Goal: Task Accomplishment & Management: Manage account settings

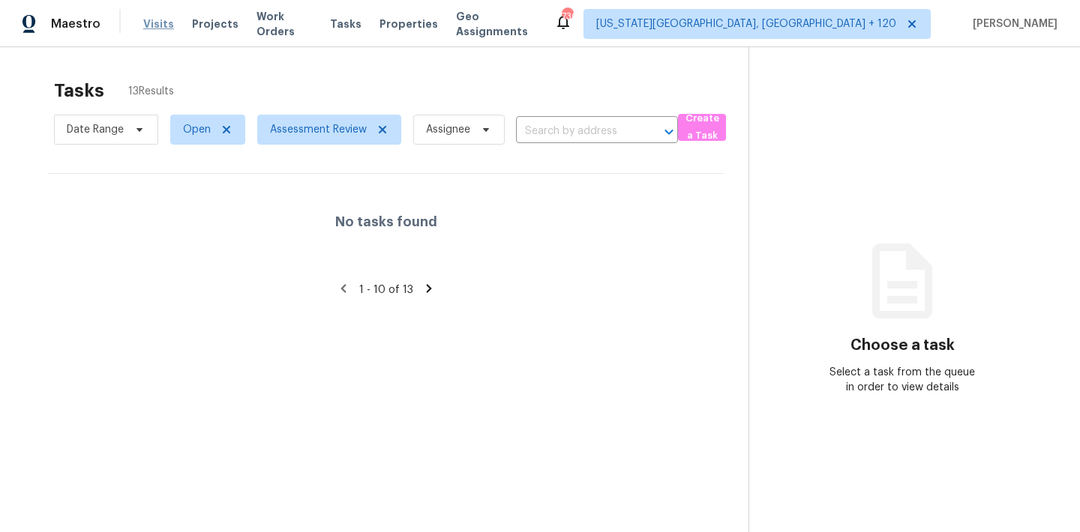
click at [163, 23] on span "Visits" at bounding box center [158, 23] width 31 height 15
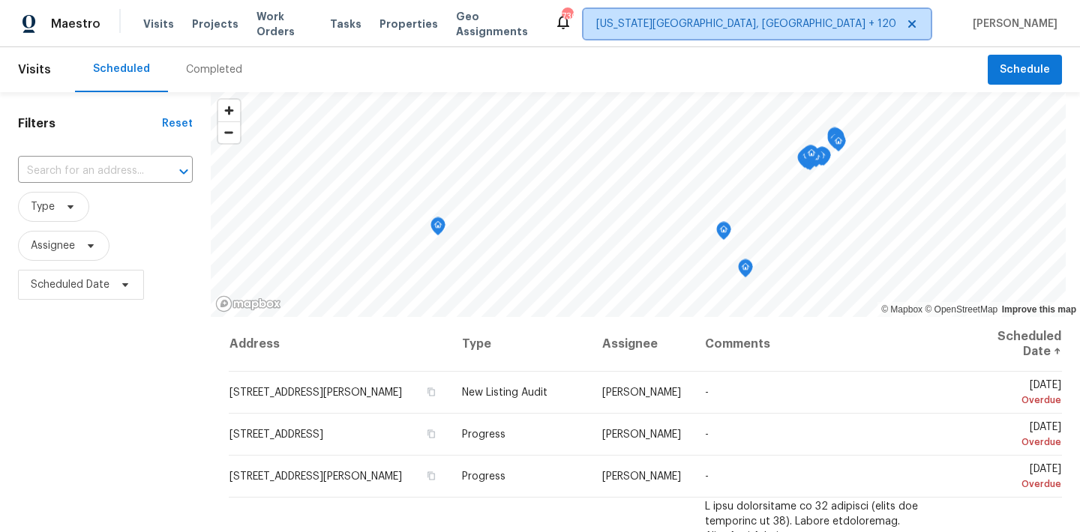
click at [841, 31] on span "[US_STATE][GEOGRAPHIC_DATA], [GEOGRAPHIC_DATA] + 120" at bounding box center [756, 24] width 347 height 30
click at [139, 214] on span "Type" at bounding box center [105, 207] width 175 height 30
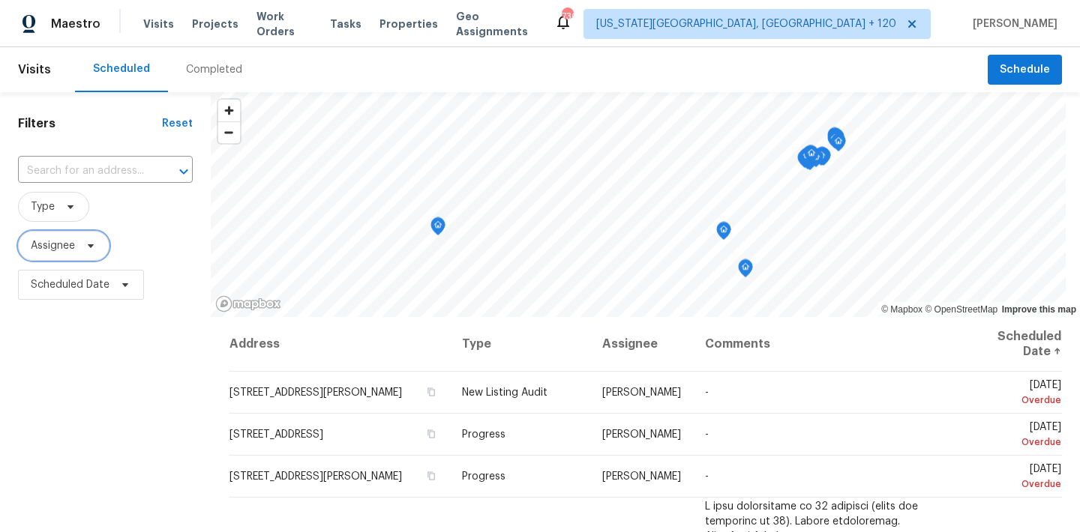
click at [81, 253] on span "Assignee" at bounding box center [63, 246] width 91 height 30
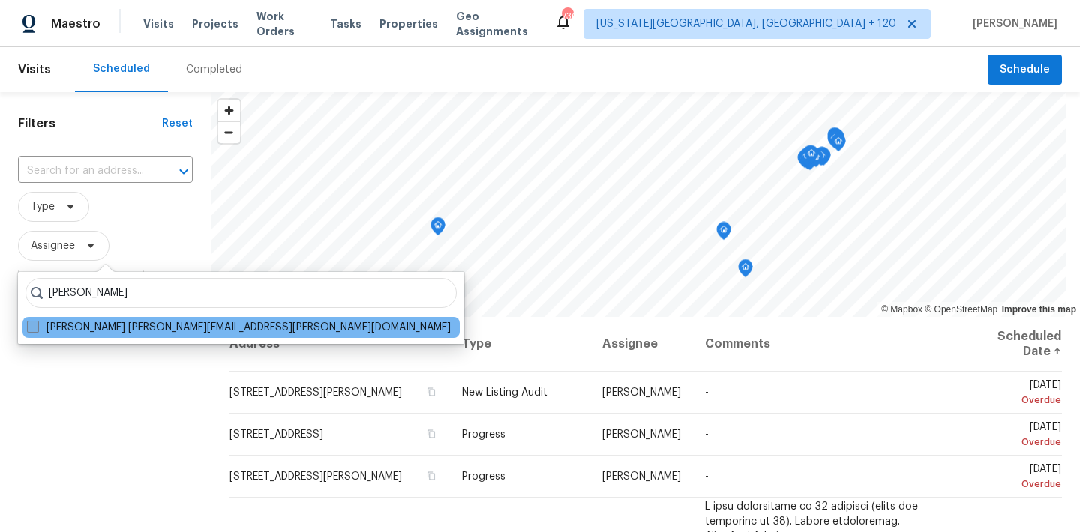
type input "[PERSON_NAME]"
click at [110, 331] on label "[PERSON_NAME] [PERSON_NAME][EMAIL_ADDRESS][PERSON_NAME][DOMAIN_NAME]" at bounding box center [239, 327] width 424 height 15
click at [37, 330] on input "[PERSON_NAME] [PERSON_NAME][EMAIL_ADDRESS][PERSON_NAME][DOMAIN_NAME]" at bounding box center [32, 325] width 10 height 10
checkbox input "true"
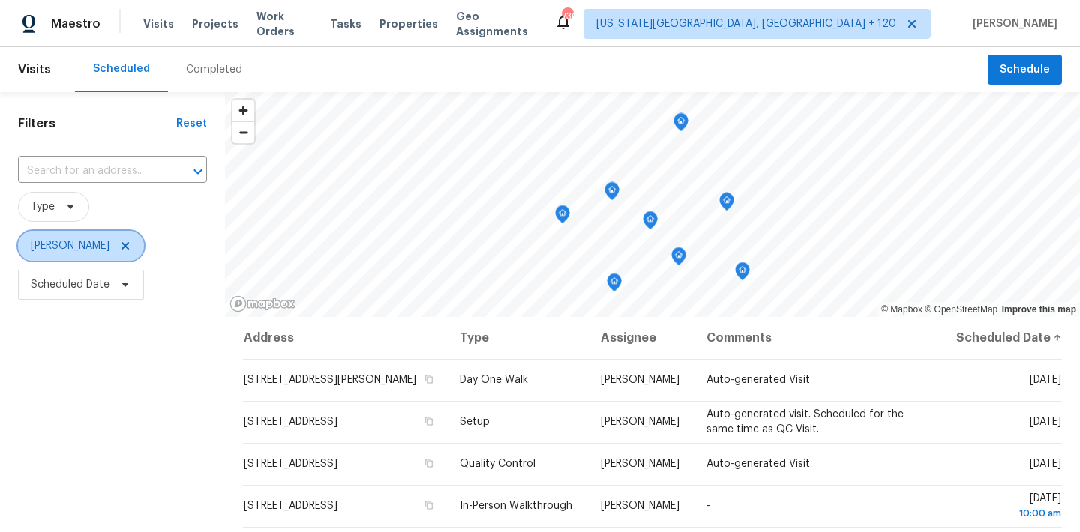
click at [72, 245] on span "[PERSON_NAME]" at bounding box center [70, 245] width 79 height 15
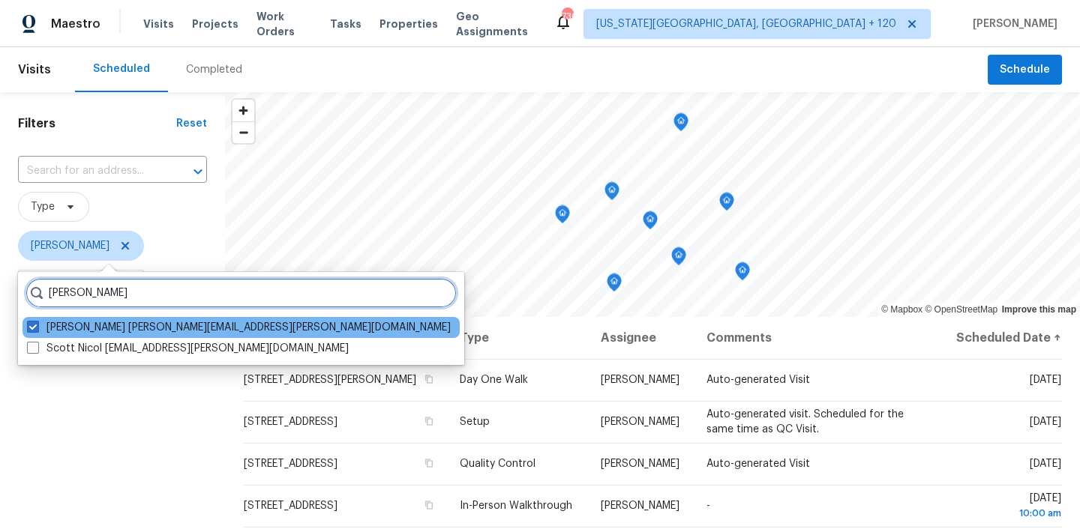
type input "[PERSON_NAME]"
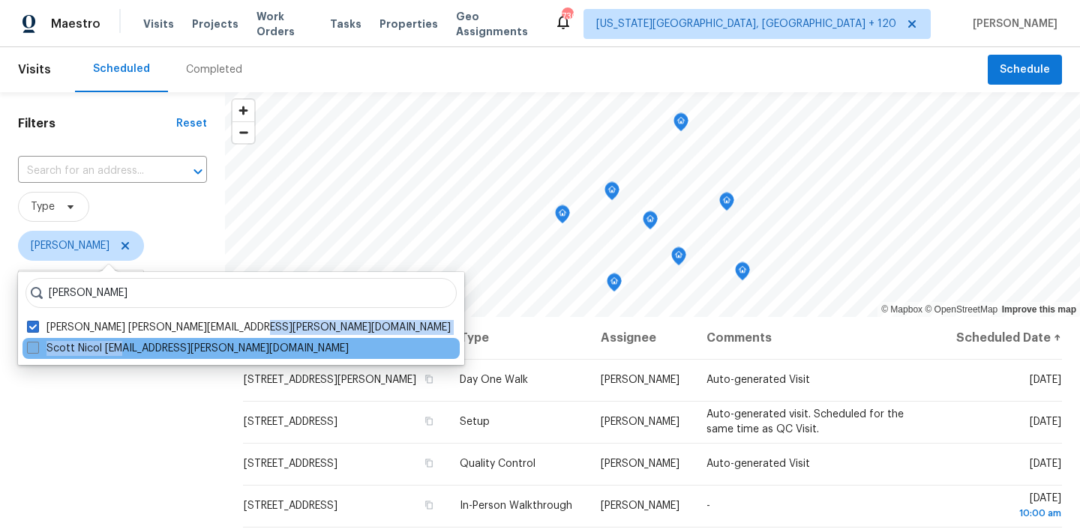
drag, startPoint x: 141, startPoint y: 336, endPoint x: 121, endPoint y: 352, distance: 25.1
click at [121, 352] on div "[PERSON_NAME] [PERSON_NAME] [PERSON_NAME][EMAIL_ADDRESS][PERSON_NAME][DOMAIN_NA…" at bounding box center [241, 318] width 446 height 93
click at [118, 352] on label "Scott Nicol [EMAIL_ADDRESS][PERSON_NAME][DOMAIN_NAME]" at bounding box center [188, 348] width 322 height 15
click at [37, 351] on input "Scott Nicol [EMAIL_ADDRESS][PERSON_NAME][DOMAIN_NAME]" at bounding box center [32, 346] width 10 height 10
checkbox input "true"
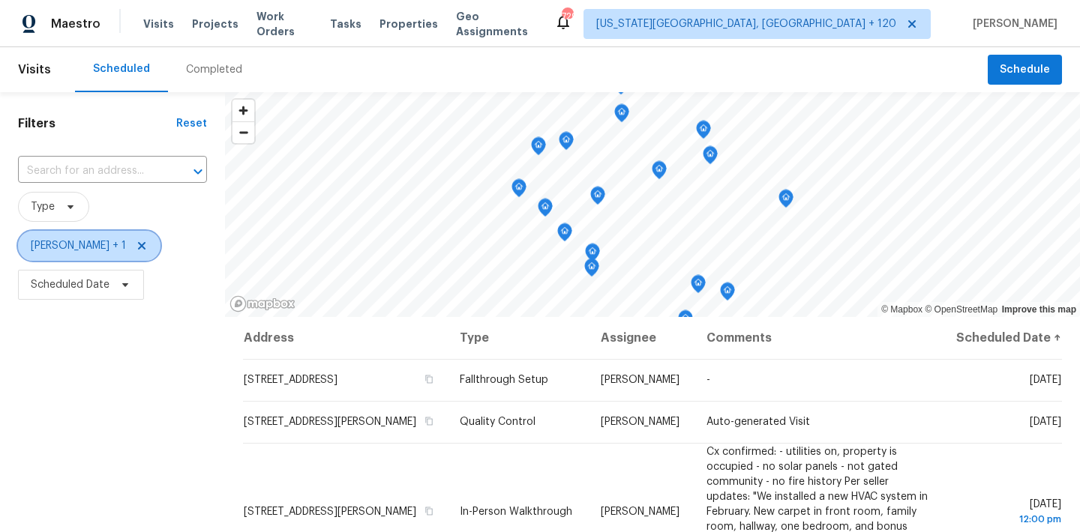
click at [85, 246] on span "[PERSON_NAME] + 1" at bounding box center [78, 245] width 95 height 15
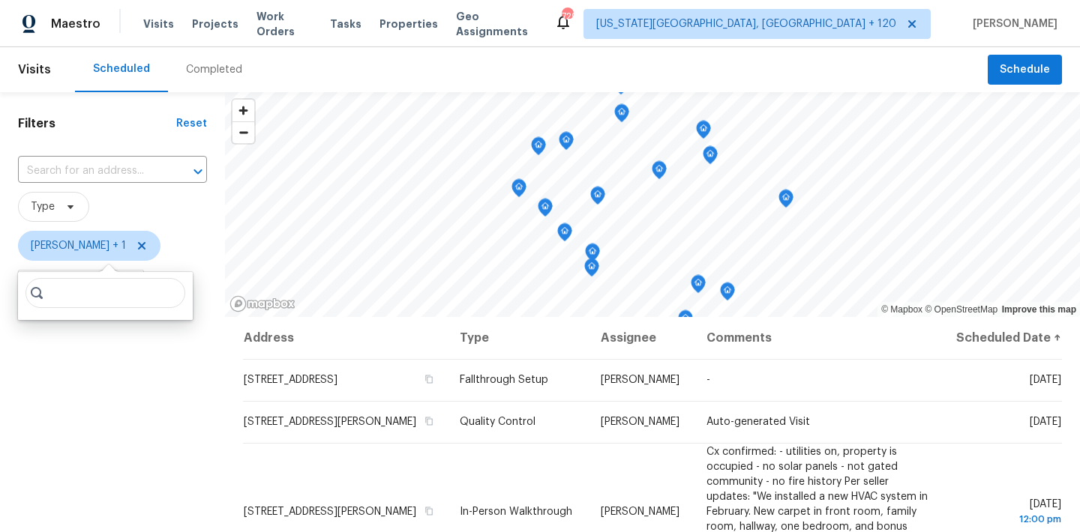
click at [70, 290] on input "search" at bounding box center [105, 293] width 160 height 30
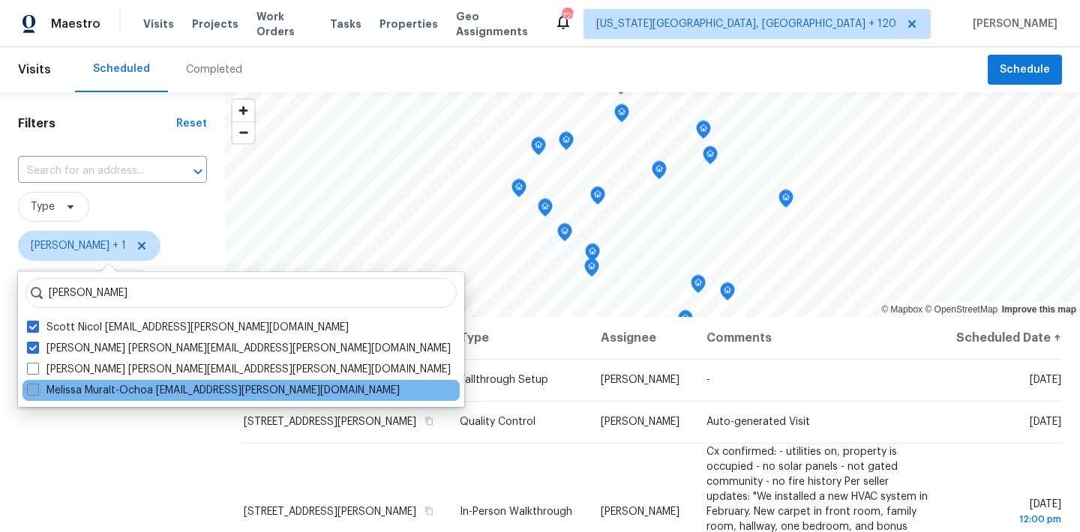
type input "[PERSON_NAME]"
click at [97, 385] on label "Melissa Muralt-Ochoa [EMAIL_ADDRESS][PERSON_NAME][DOMAIN_NAME]" at bounding box center [213, 390] width 373 height 15
click at [37, 385] on input "Melissa Muralt-Ochoa [EMAIL_ADDRESS][PERSON_NAME][DOMAIN_NAME]" at bounding box center [32, 388] width 10 height 10
checkbox input "true"
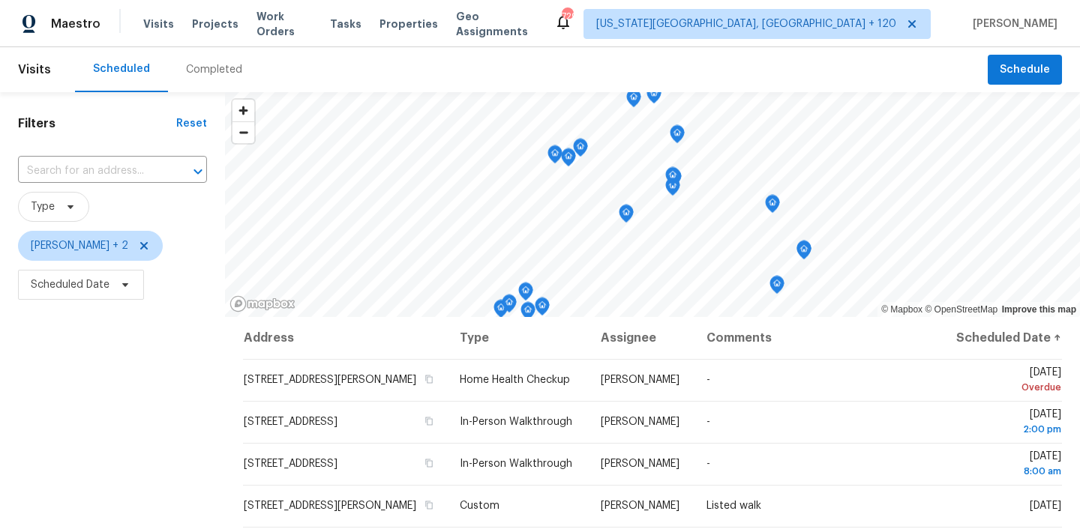
click at [68, 369] on div "Filters Reset ​ Type [PERSON_NAME] + 2 Scheduled Date" at bounding box center [112, 417] width 225 height 651
click at [77, 280] on span "Scheduled Date" at bounding box center [70, 284] width 79 height 15
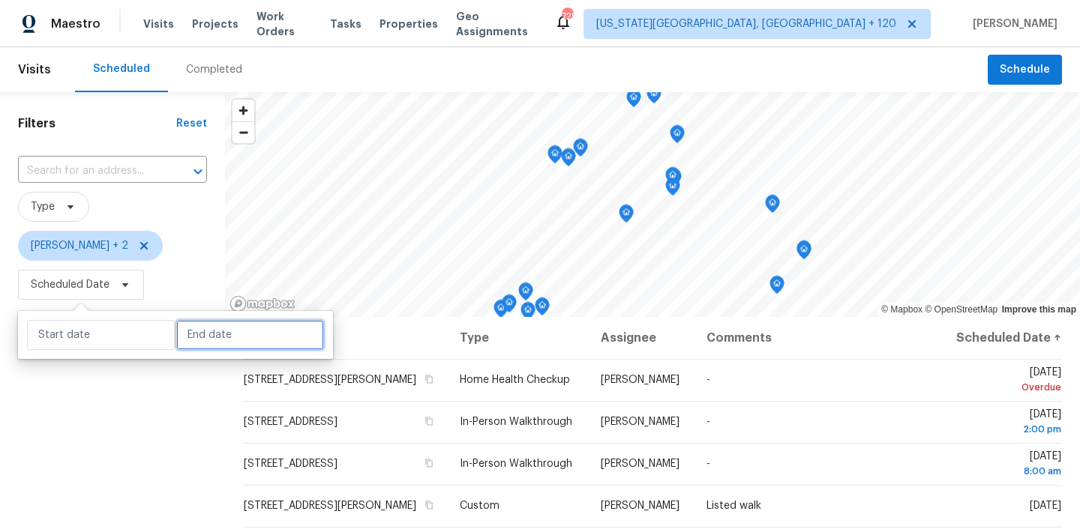
select select "9"
select select "2025"
select select "10"
select select "2025"
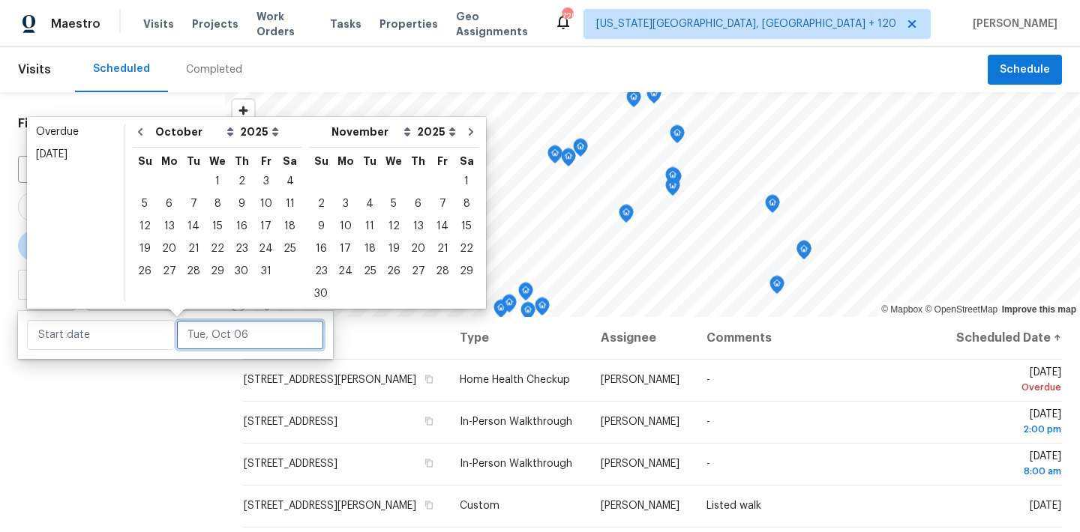
click at [214, 339] on input "text" at bounding box center [250, 335] width 148 height 30
type input "[DATE]"
click at [260, 198] on div "10" at bounding box center [265, 203] width 25 height 21
type input "[DATE]"
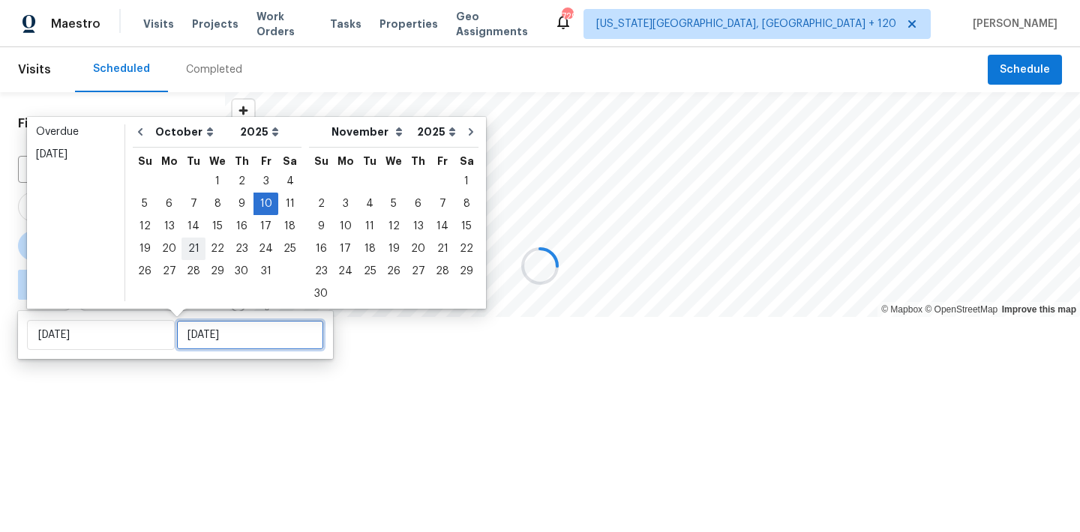
type input "[DATE]"
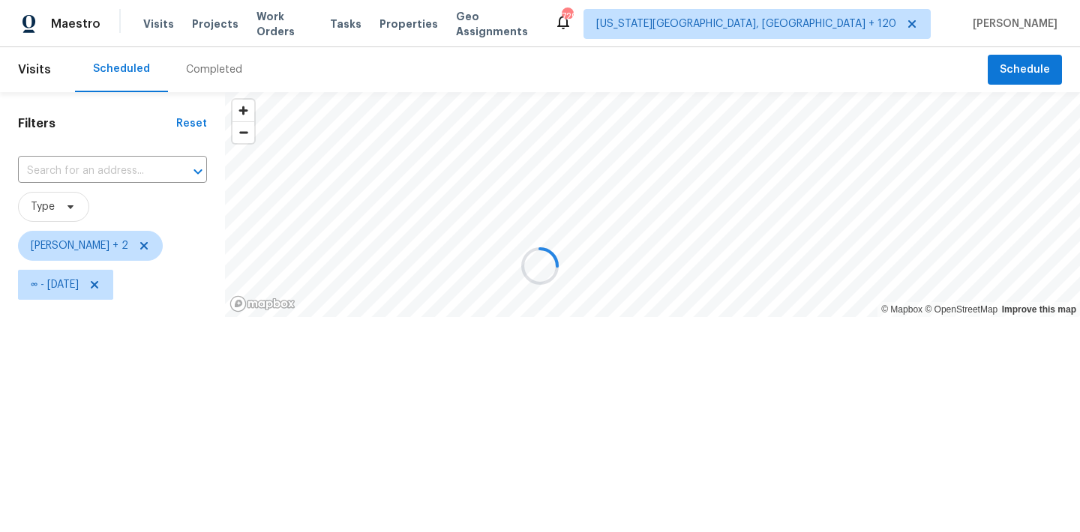
click at [88, 439] on div at bounding box center [540, 266] width 1080 height 532
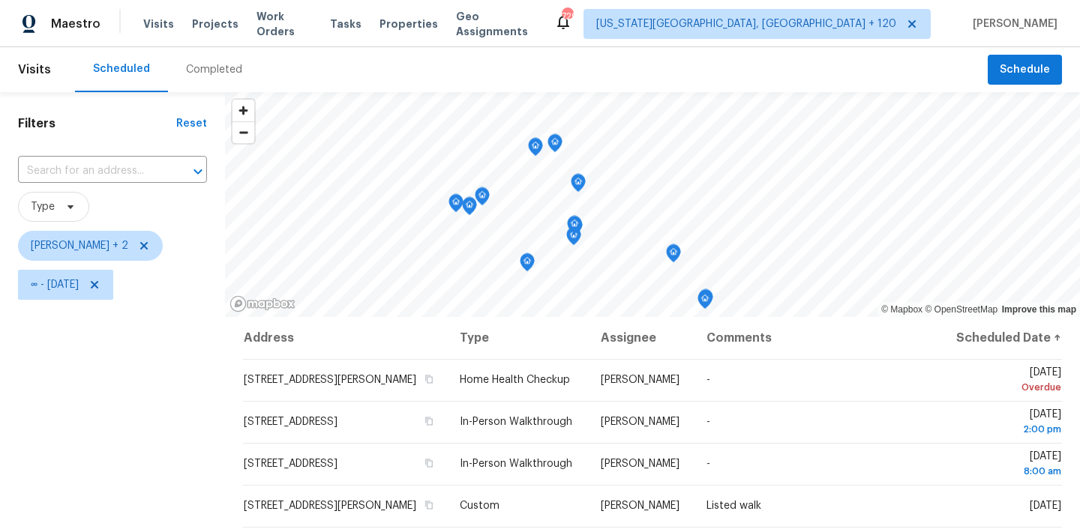
click at [529, 145] on icon "Map marker" at bounding box center [535, 147] width 13 height 17
click at [553, 145] on icon "Map marker" at bounding box center [555, 143] width 4 height 4
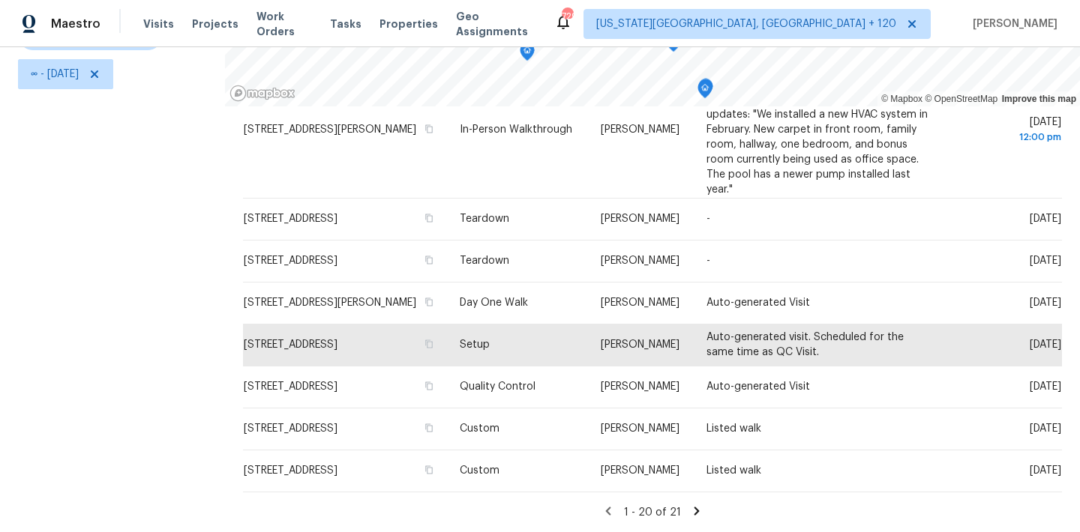
scroll to position [211, 0]
